Goal: Task Accomplishment & Management: Use online tool/utility

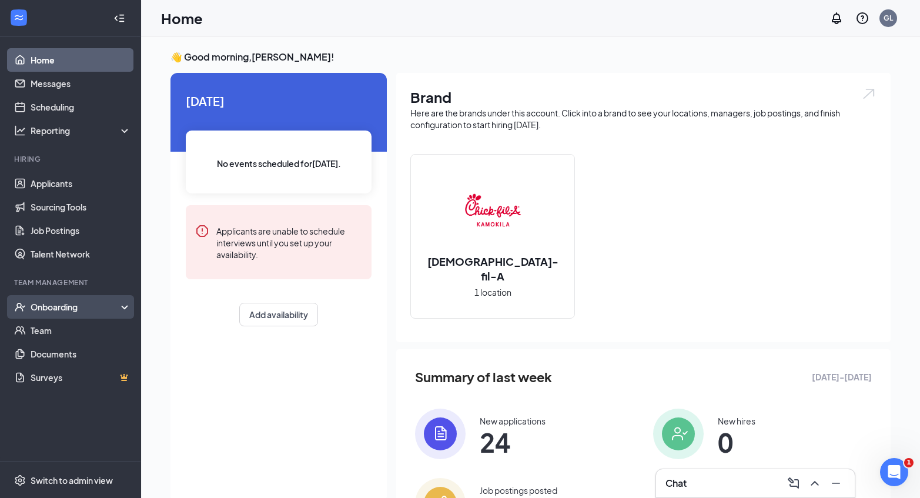
click at [61, 301] on div "Onboarding" at bounding box center [76, 307] width 91 height 12
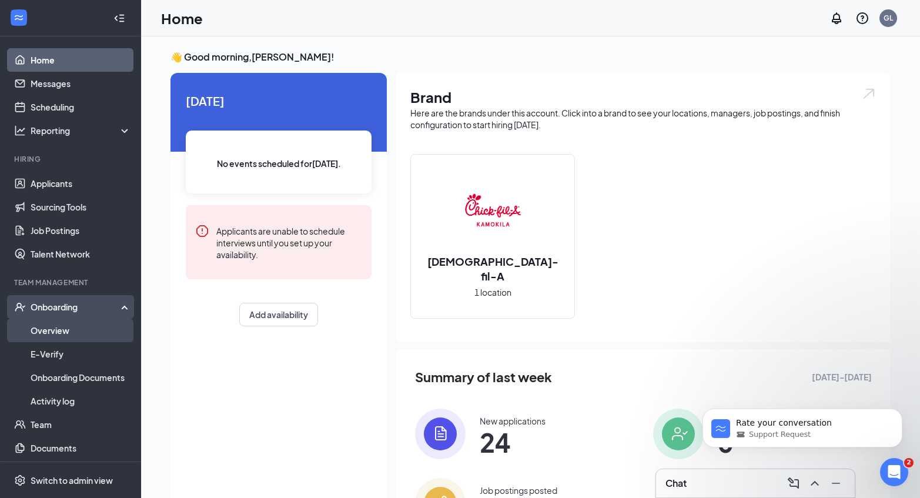
click at [57, 332] on link "Overview" at bounding box center [81, 331] width 101 height 24
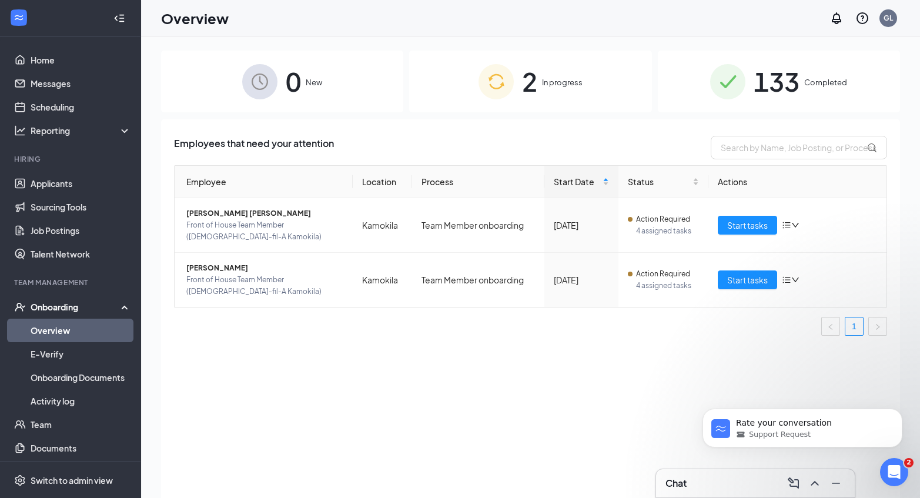
click at [817, 102] on div "133 Completed" at bounding box center [779, 82] width 242 height 62
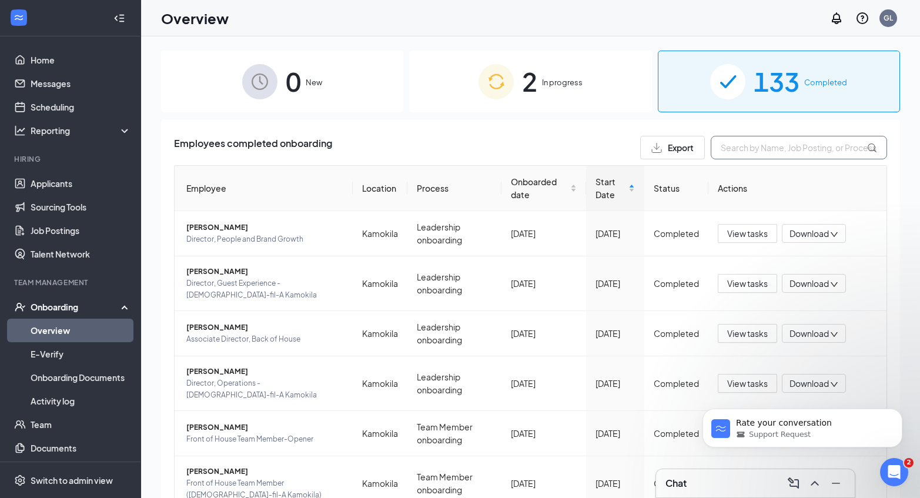
click at [777, 152] on input "text" at bounding box center [799, 148] width 176 height 24
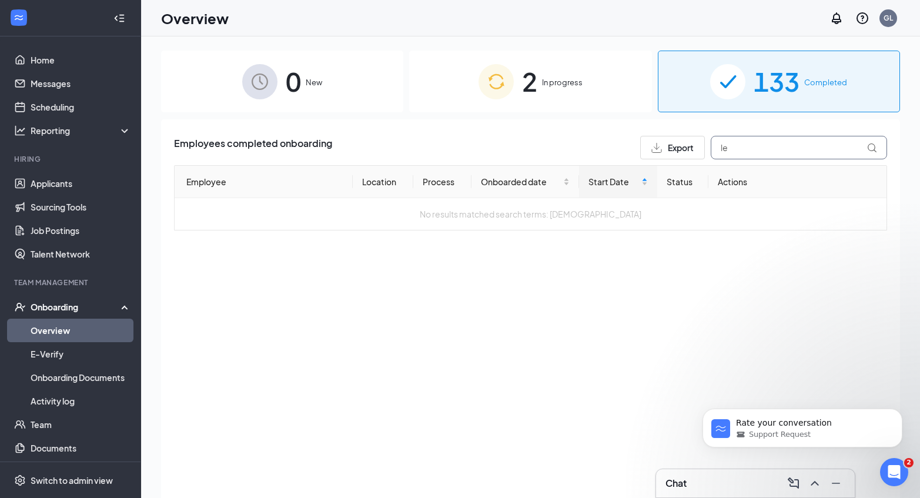
type input "l"
type input "kawehi"
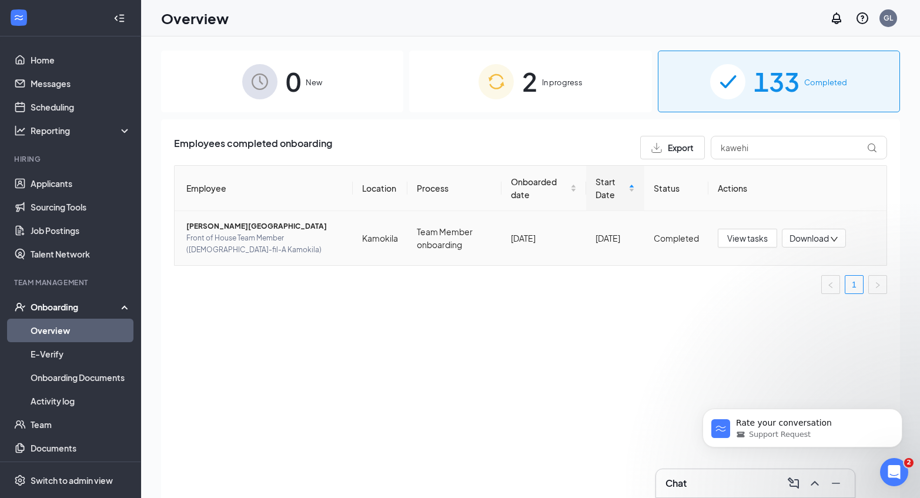
click at [303, 239] on span "Front of House Team Member ([DEMOGRAPHIC_DATA]-fil-A Kamokila)" at bounding box center [264, 244] width 157 height 24
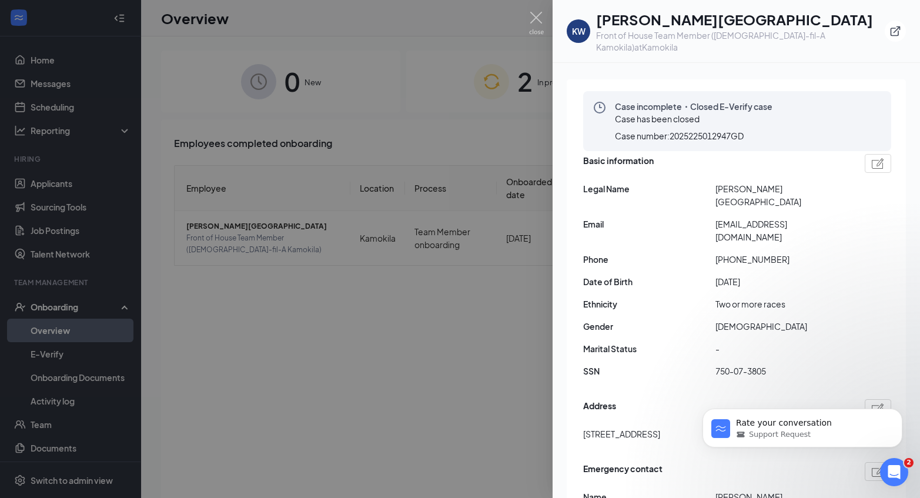
scroll to position [88, 0]
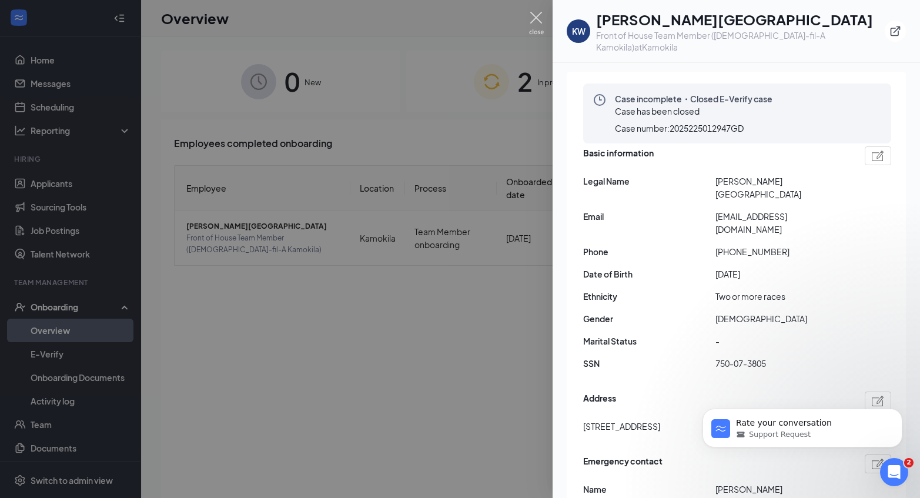
click at [538, 22] on img at bounding box center [536, 23] width 15 height 23
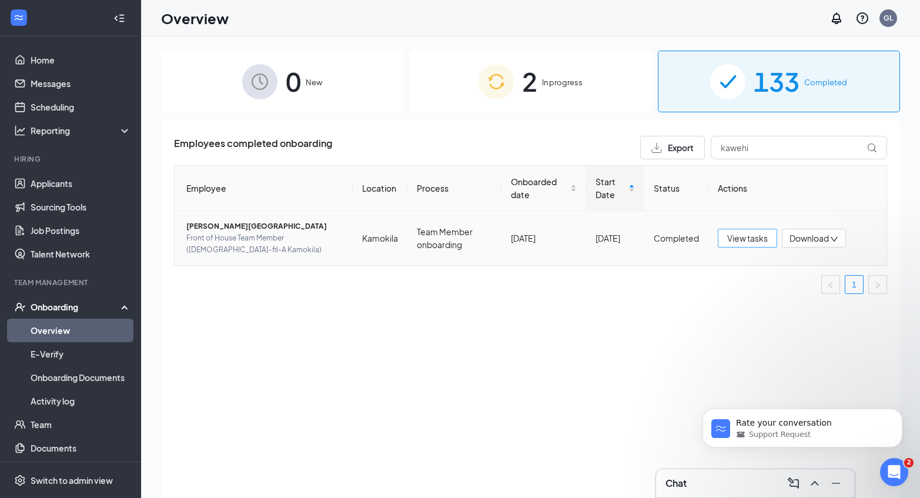
click at [747, 239] on span "View tasks" at bounding box center [747, 238] width 41 height 13
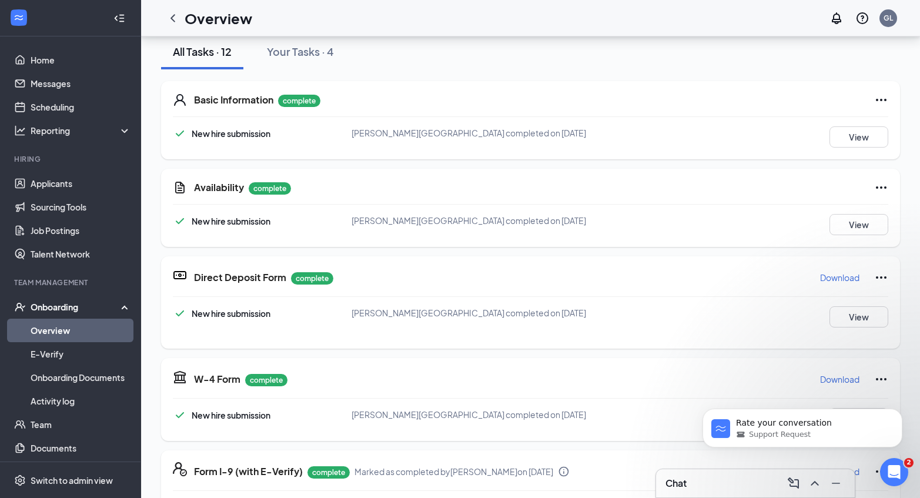
scroll to position [154, 0]
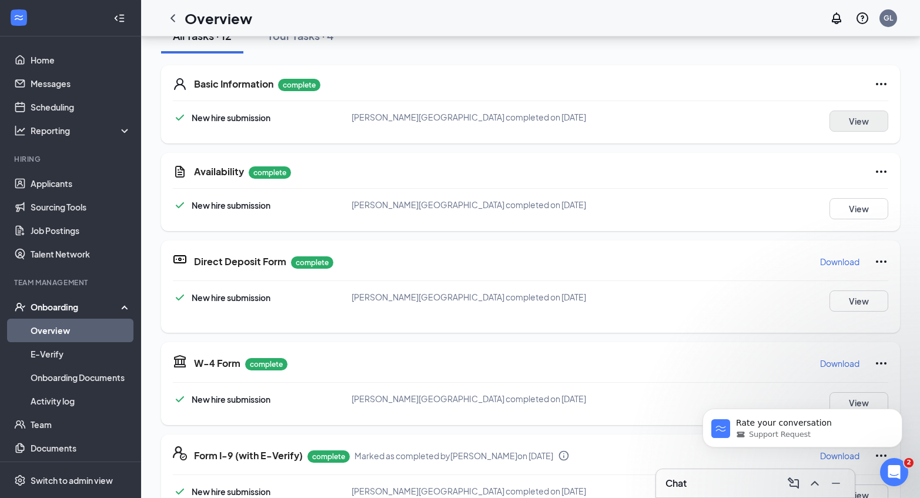
click at [832, 122] on button "View" at bounding box center [858, 121] width 59 height 21
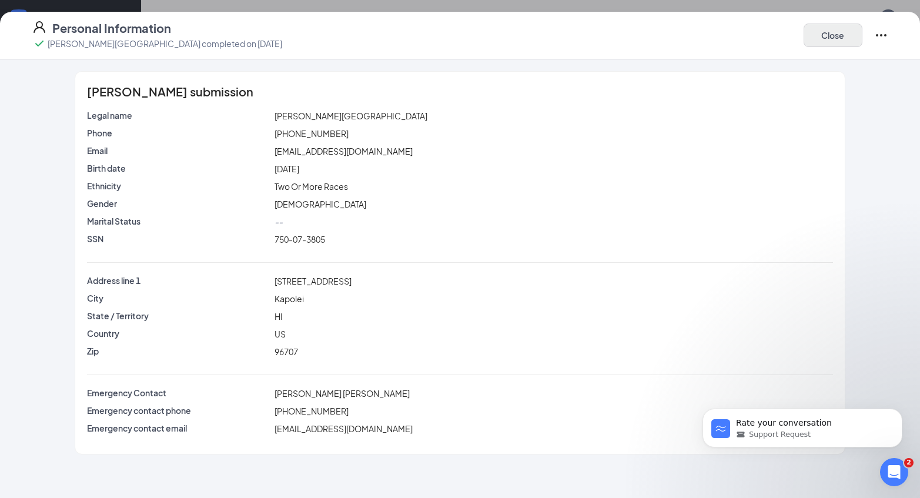
click at [845, 32] on button "Close" at bounding box center [833, 36] width 59 height 24
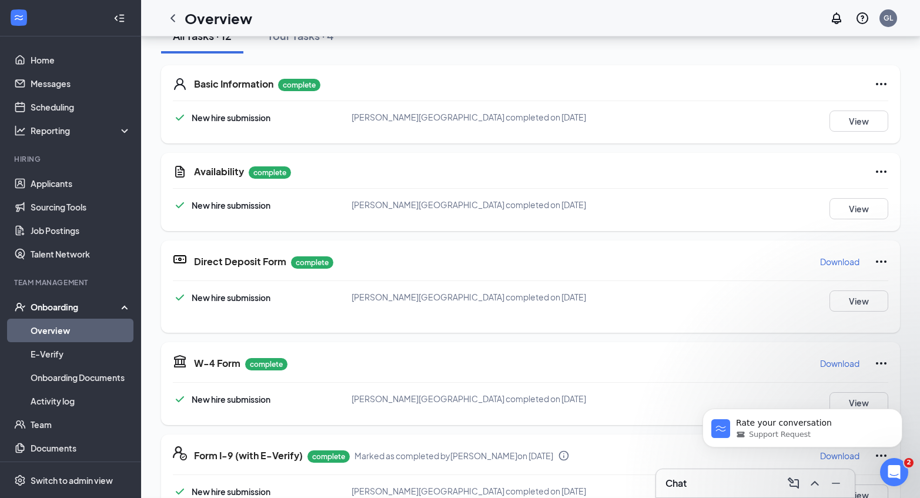
scroll to position [208, 0]
